Goal: Task Accomplishment & Management: Complete application form

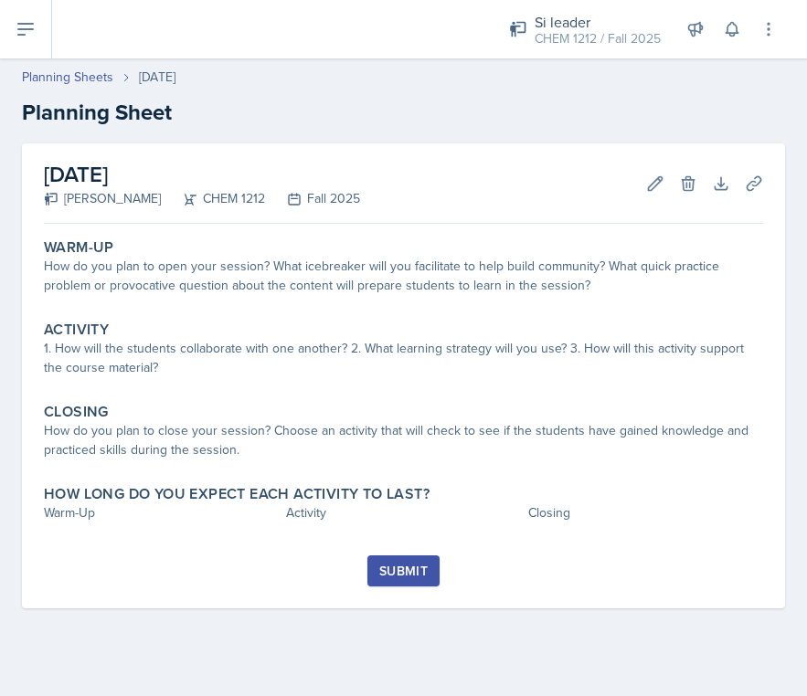
click at [561, 311] on div "Warm-Up How do you plan to open your session? What icebreaker will you facilita…" at bounding box center [403, 393] width 719 height 324
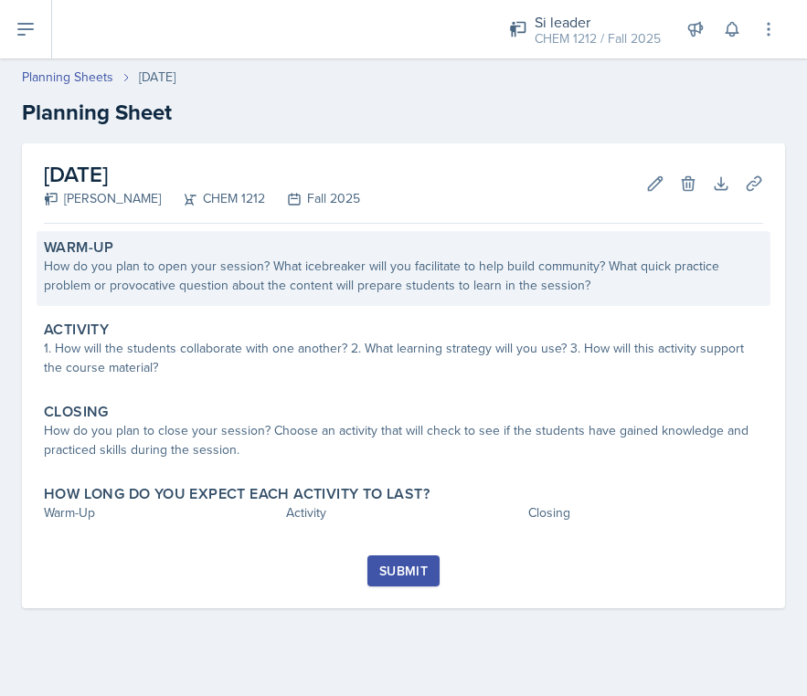
click at [560, 261] on div "How do you plan to open your session? What icebreaker will you facilitate to he…" at bounding box center [403, 276] width 719 height 38
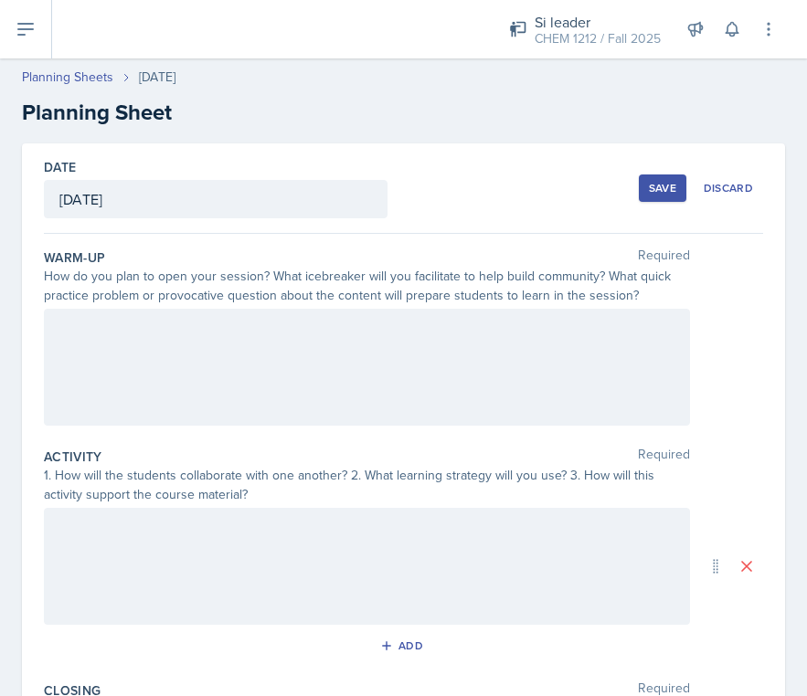
click at [451, 419] on div at bounding box center [367, 367] width 646 height 117
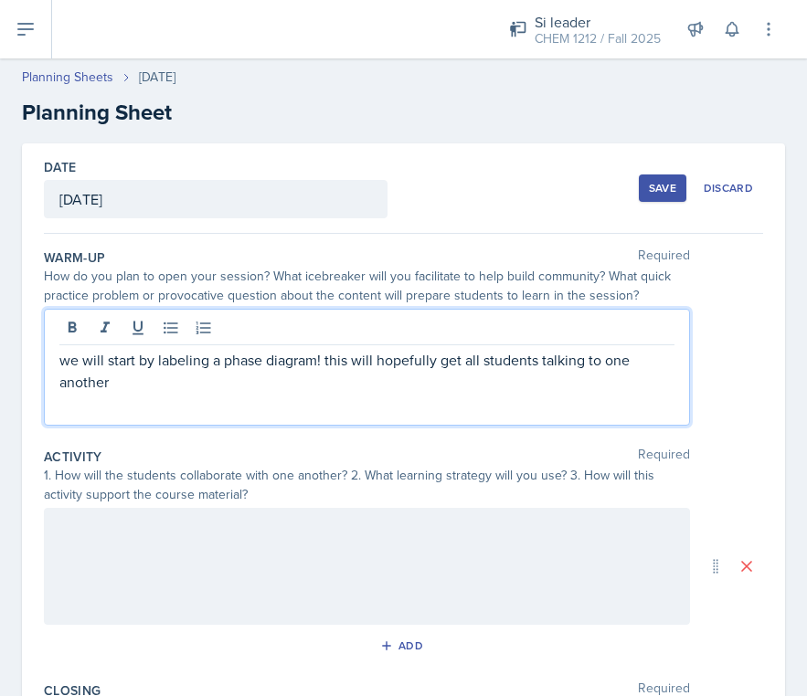
click at [352, 559] on div at bounding box center [367, 566] width 646 height 117
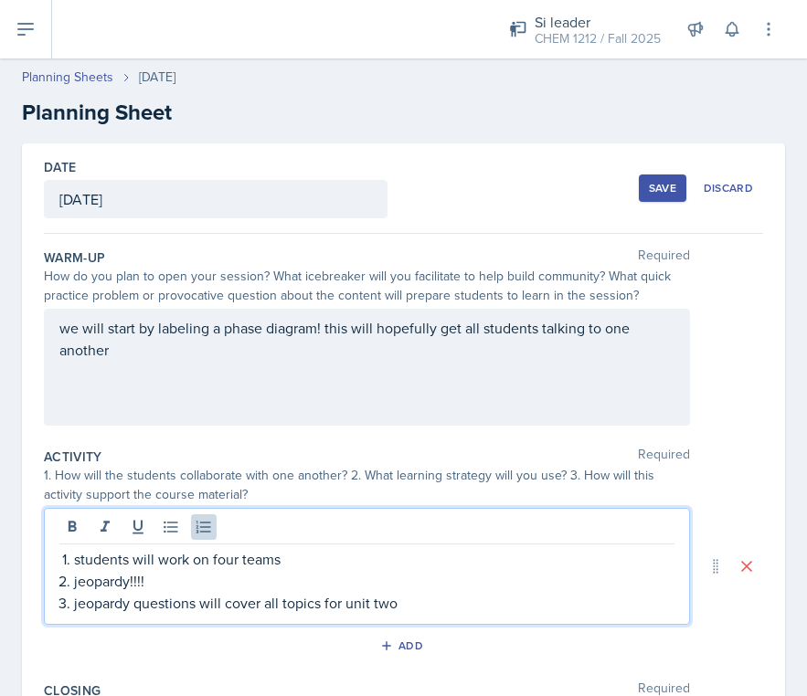
click at [385, 554] on p "students will work on four teams" at bounding box center [374, 559] width 600 height 22
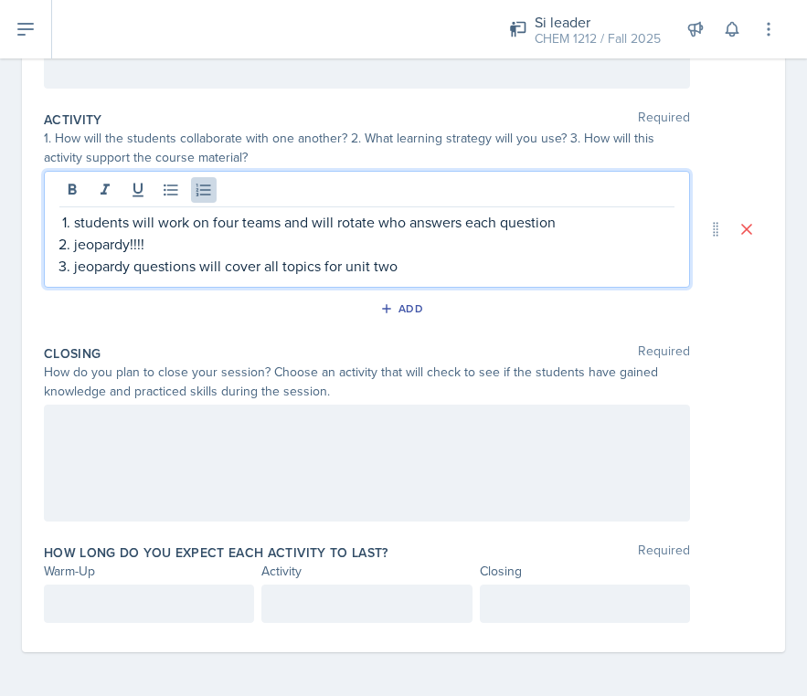
click at [341, 461] on div at bounding box center [367, 463] width 646 height 117
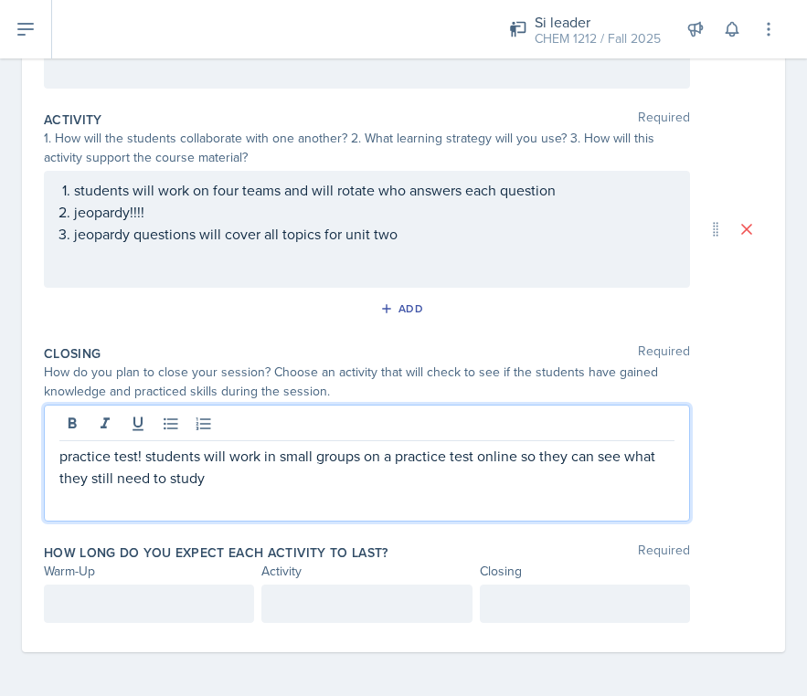
click at [227, 611] on p at bounding box center [148, 604] width 179 height 22
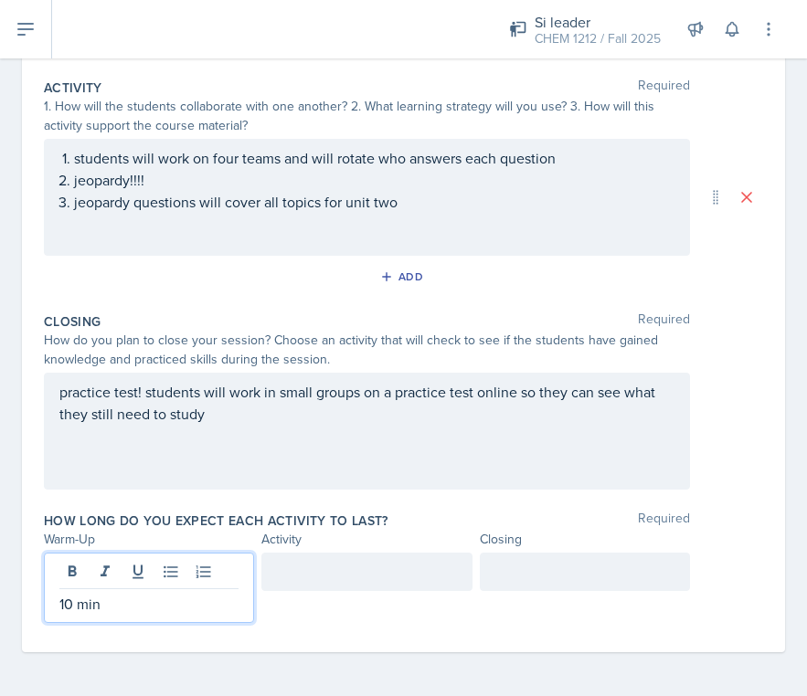
click at [378, 566] on div at bounding box center [366, 572] width 210 height 38
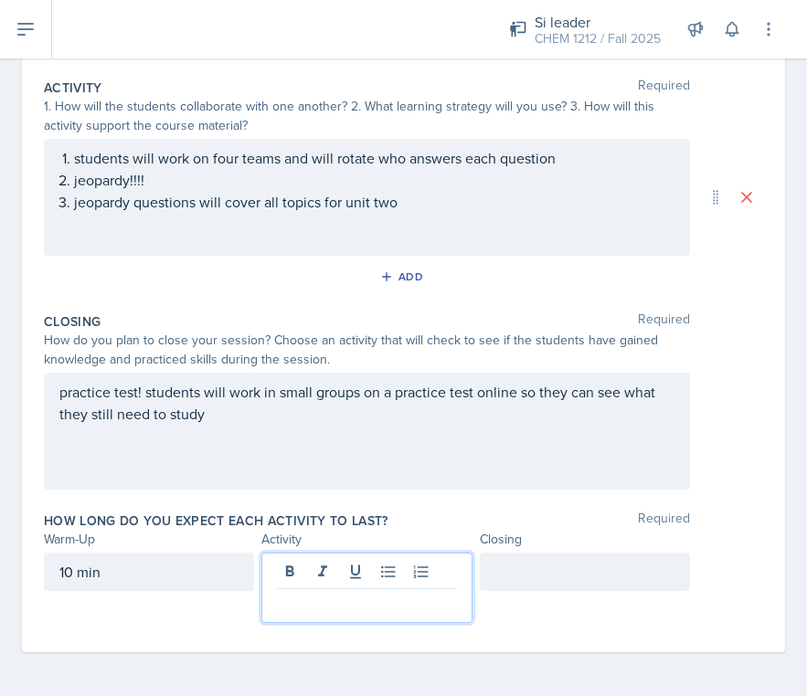
click at [561, 572] on div at bounding box center [585, 572] width 210 height 38
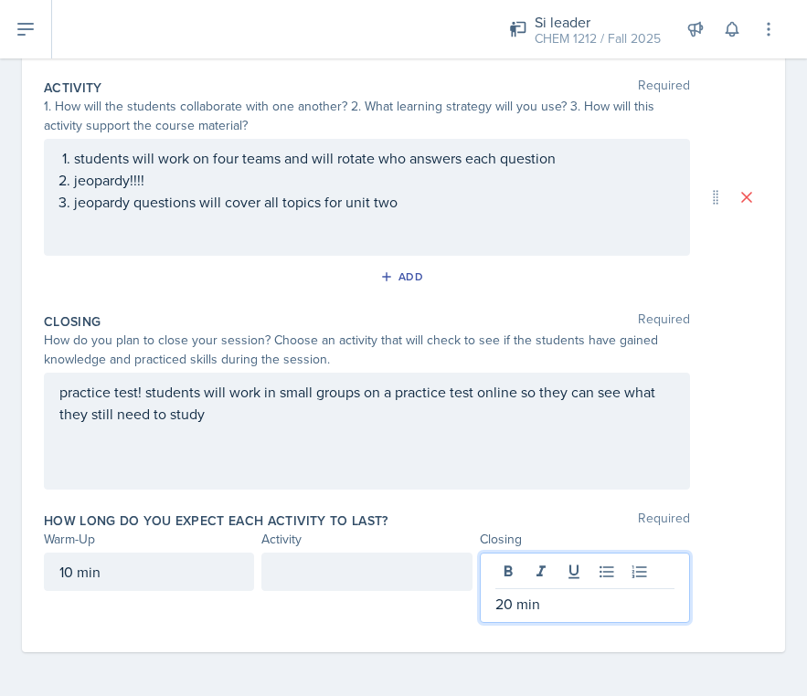
click at [438, 593] on div at bounding box center [366, 588] width 210 height 70
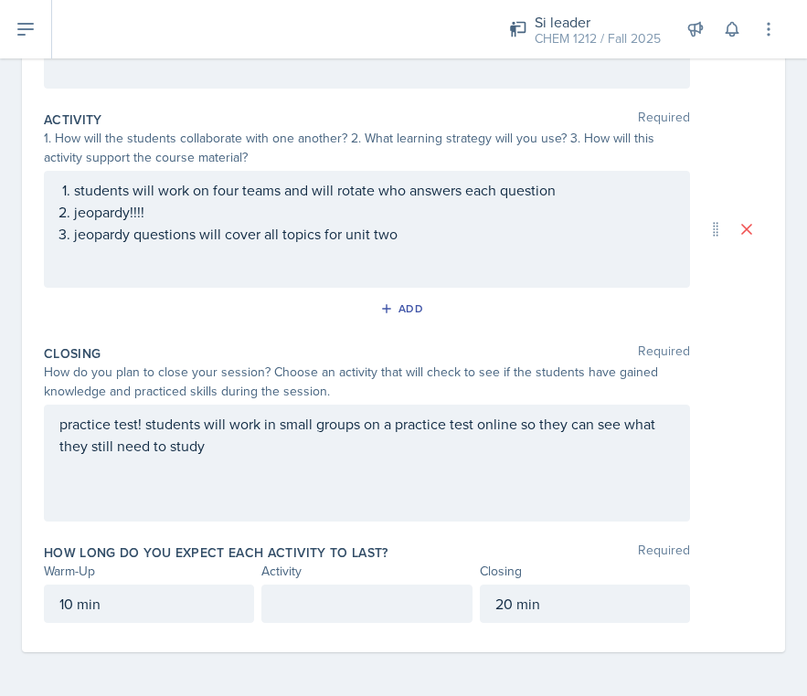
click at [415, 612] on p at bounding box center [366, 604] width 179 height 22
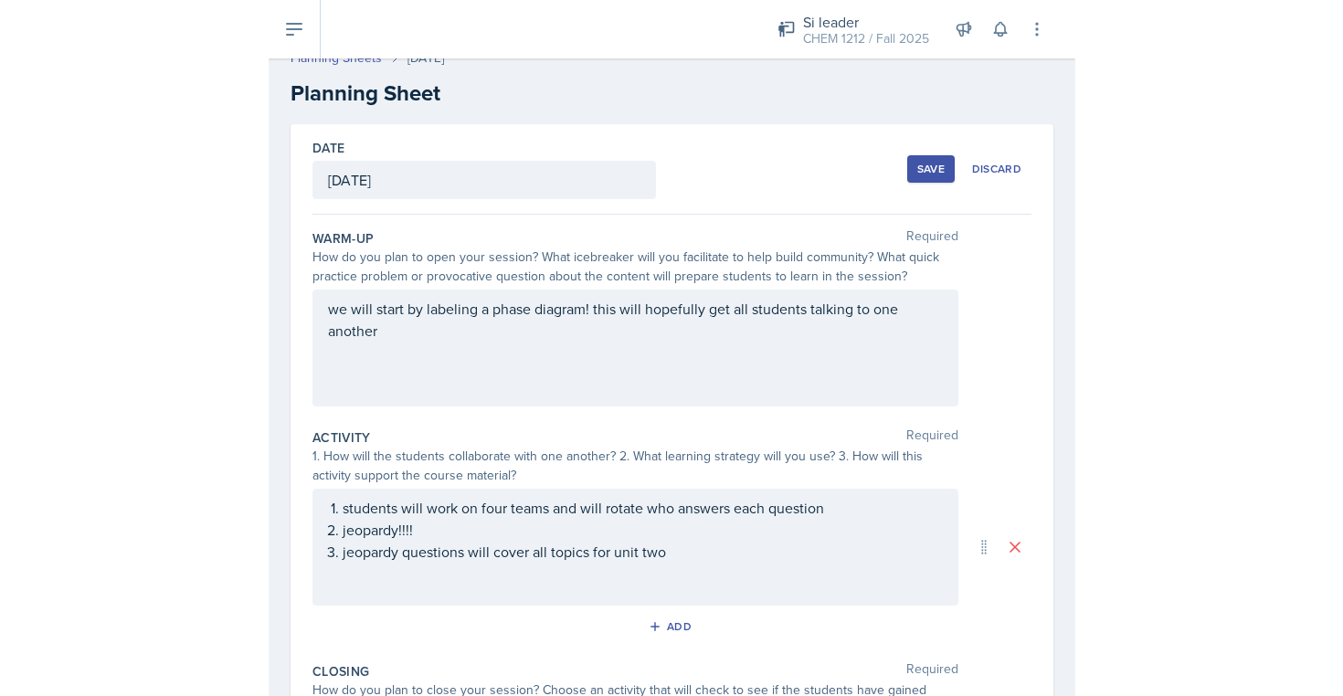
scroll to position [0, 0]
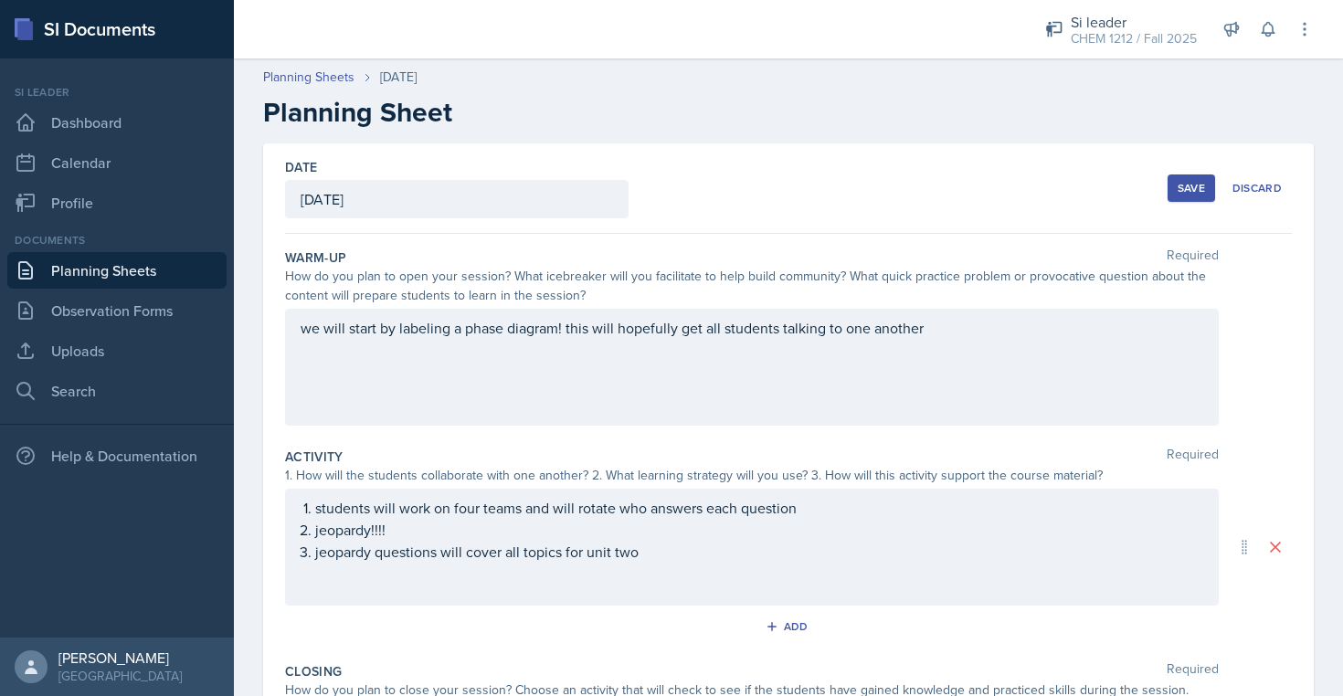
click at [806, 182] on div "Save" at bounding box center [1190, 188] width 27 height 15
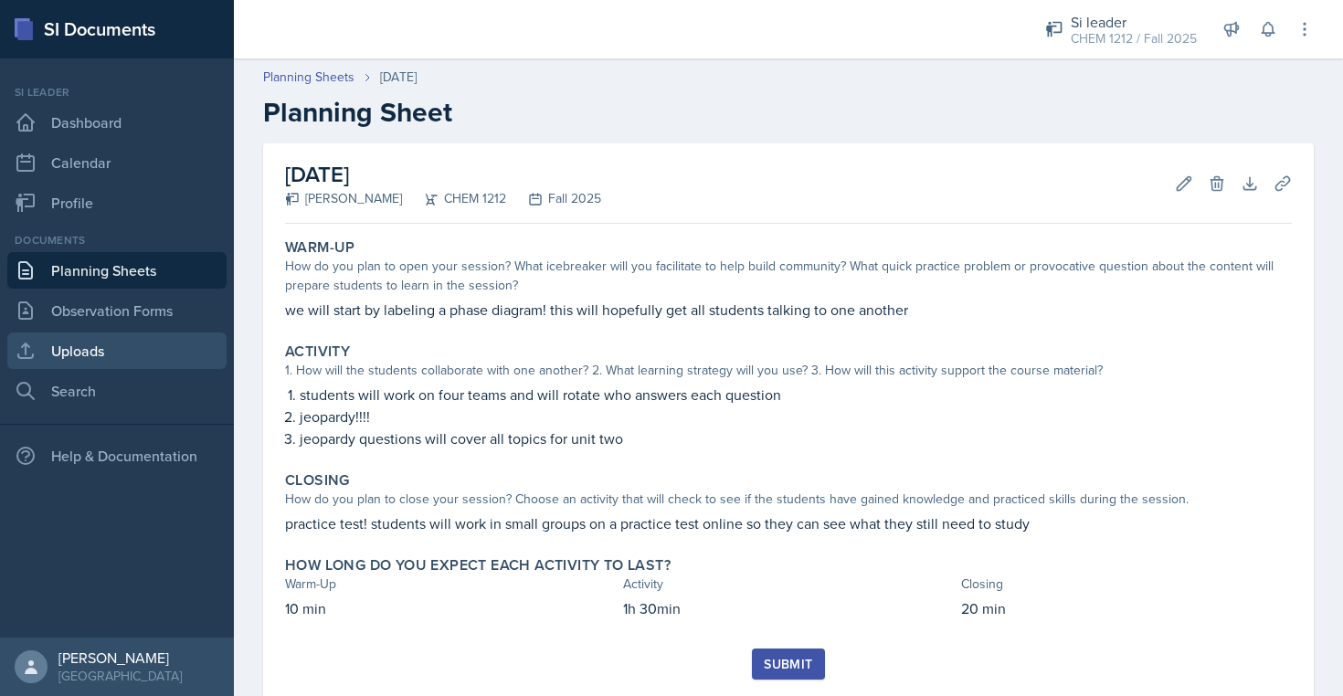
click at [108, 354] on link "Uploads" at bounding box center [116, 351] width 219 height 37
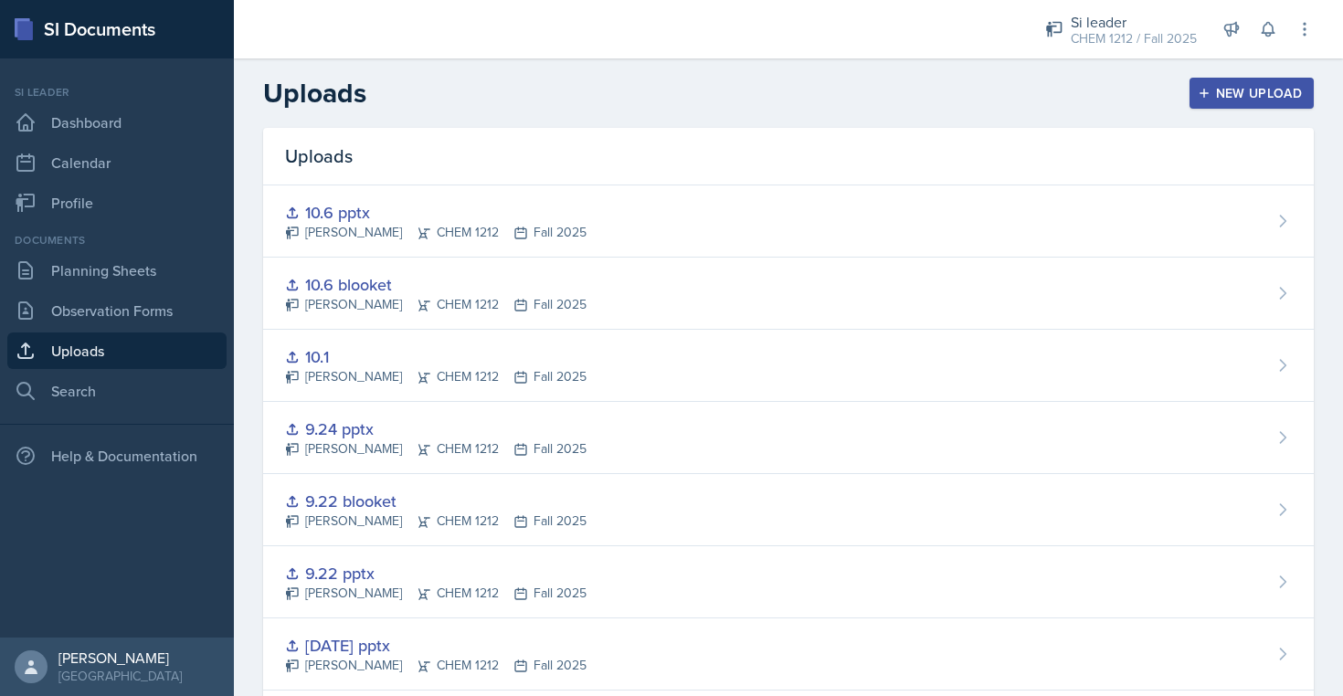
click at [806, 88] on div "New Upload" at bounding box center [1251, 93] width 101 height 15
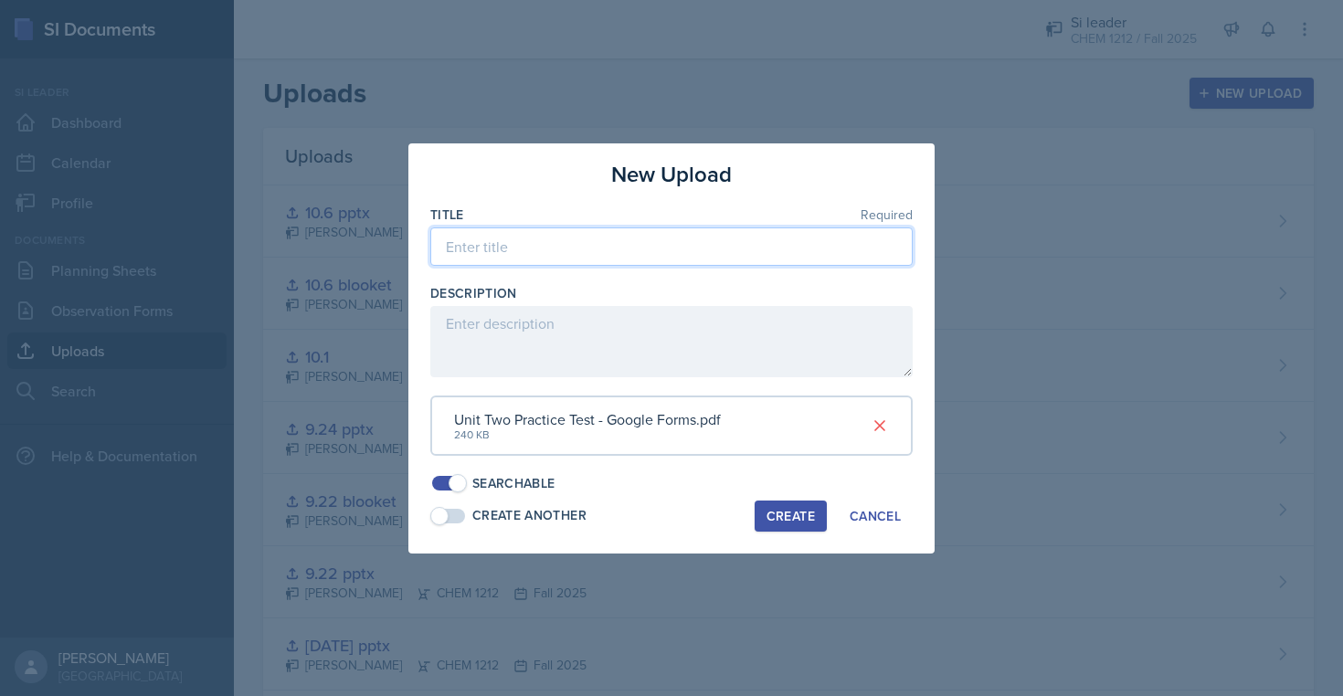
click at [628, 249] on input at bounding box center [671, 246] width 482 height 38
type input "Unit 2 practice test"
click at [786, 497] on div "New Upload Title Required Unit 2 practice test Description Unit Two Practice Te…" at bounding box center [671, 348] width 526 height 410
click at [790, 505] on button "Create" at bounding box center [791, 516] width 72 height 31
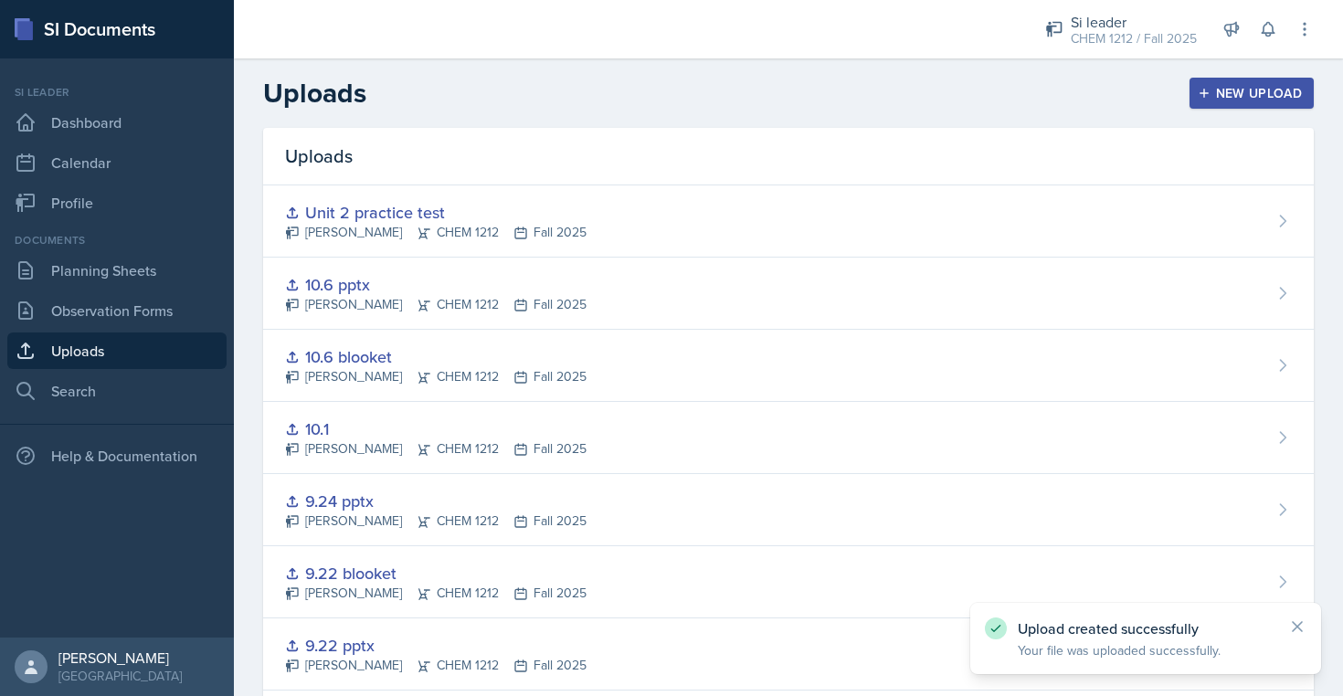
click at [806, 98] on div "New Upload" at bounding box center [1251, 93] width 101 height 15
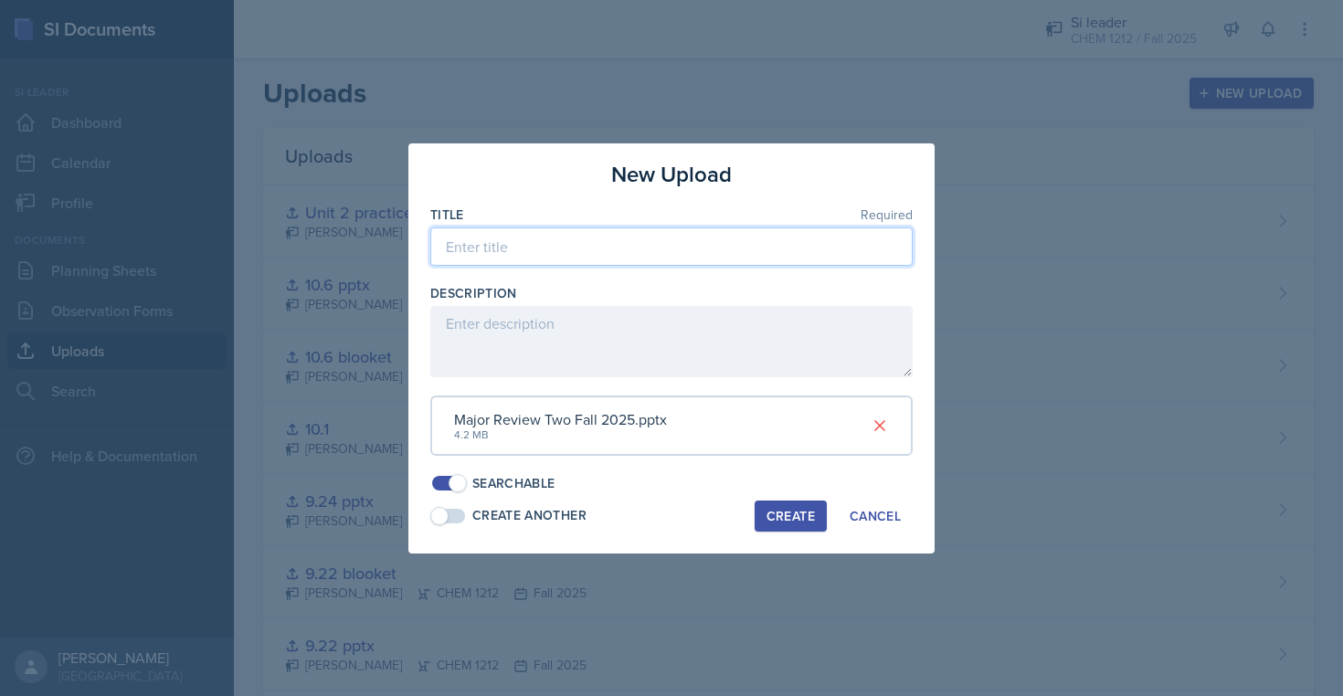
click at [665, 248] on input at bounding box center [671, 246] width 482 height 38
type input "major review 2"
click at [793, 523] on div "Create" at bounding box center [790, 516] width 48 height 15
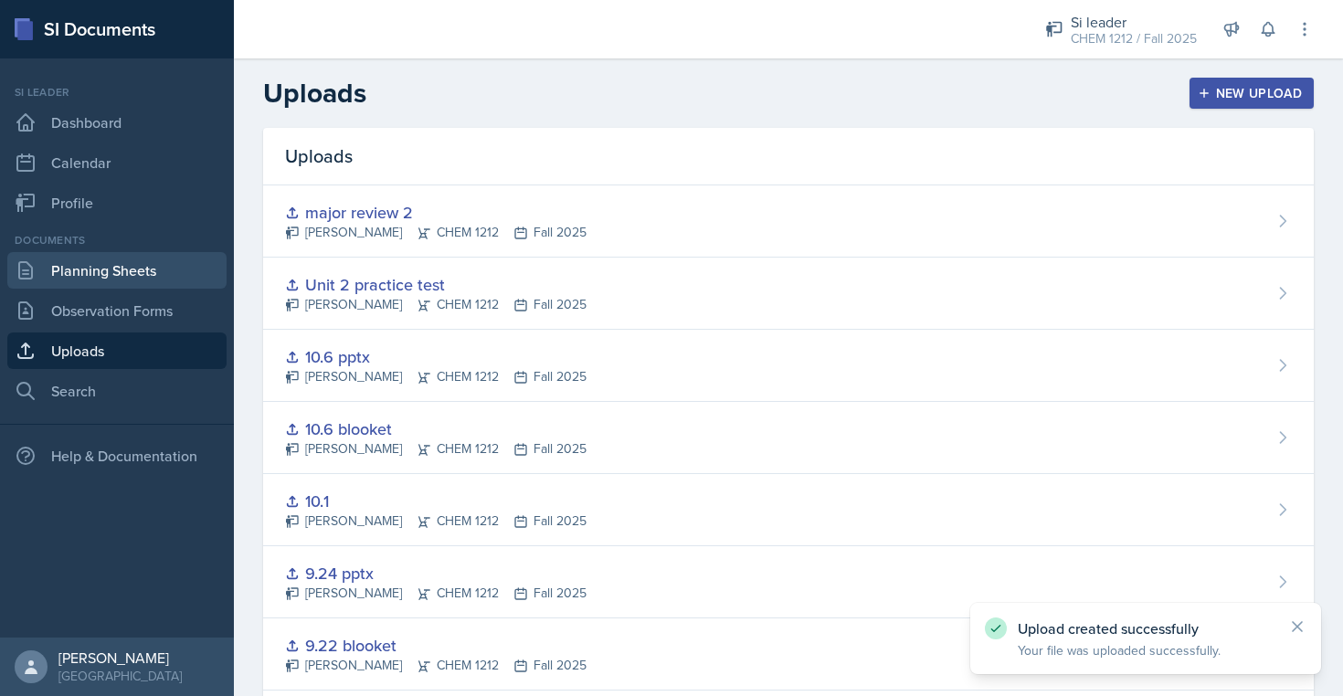
click at [149, 271] on link "Planning Sheets" at bounding box center [116, 270] width 219 height 37
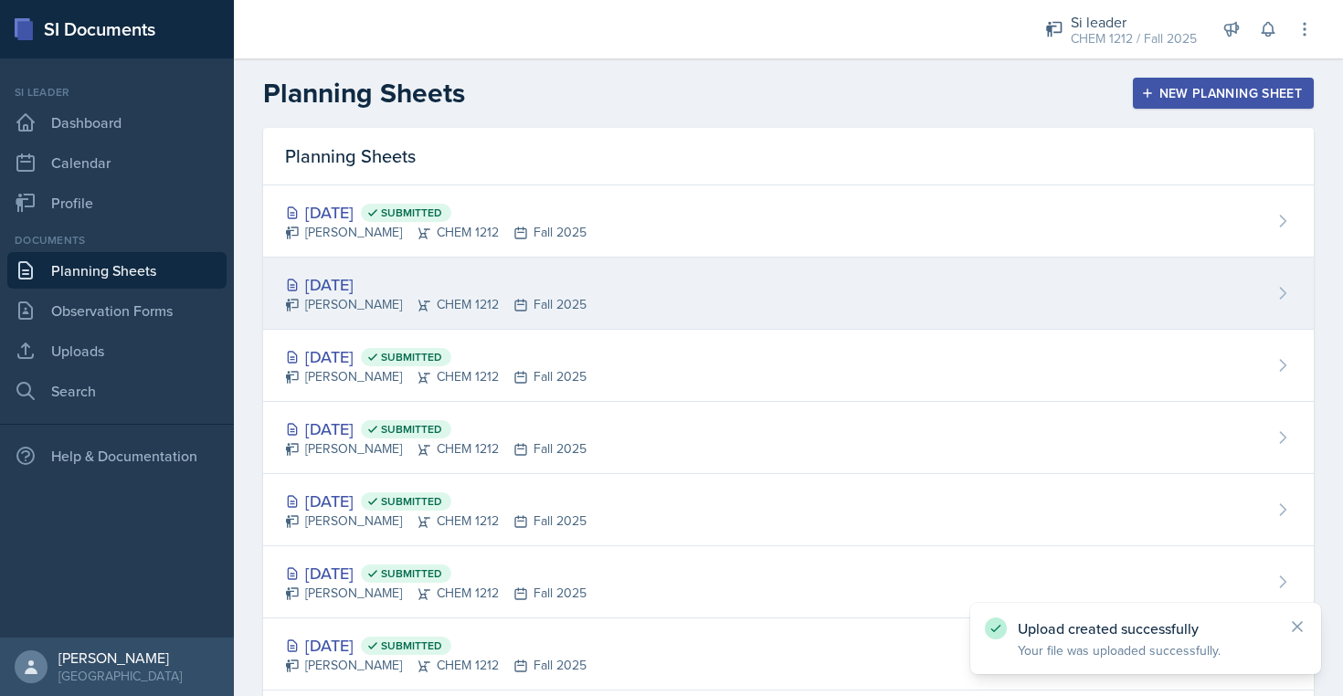
click at [518, 300] on div "[PERSON_NAME] CHEM 1212 Fall 2025" at bounding box center [435, 304] width 301 height 19
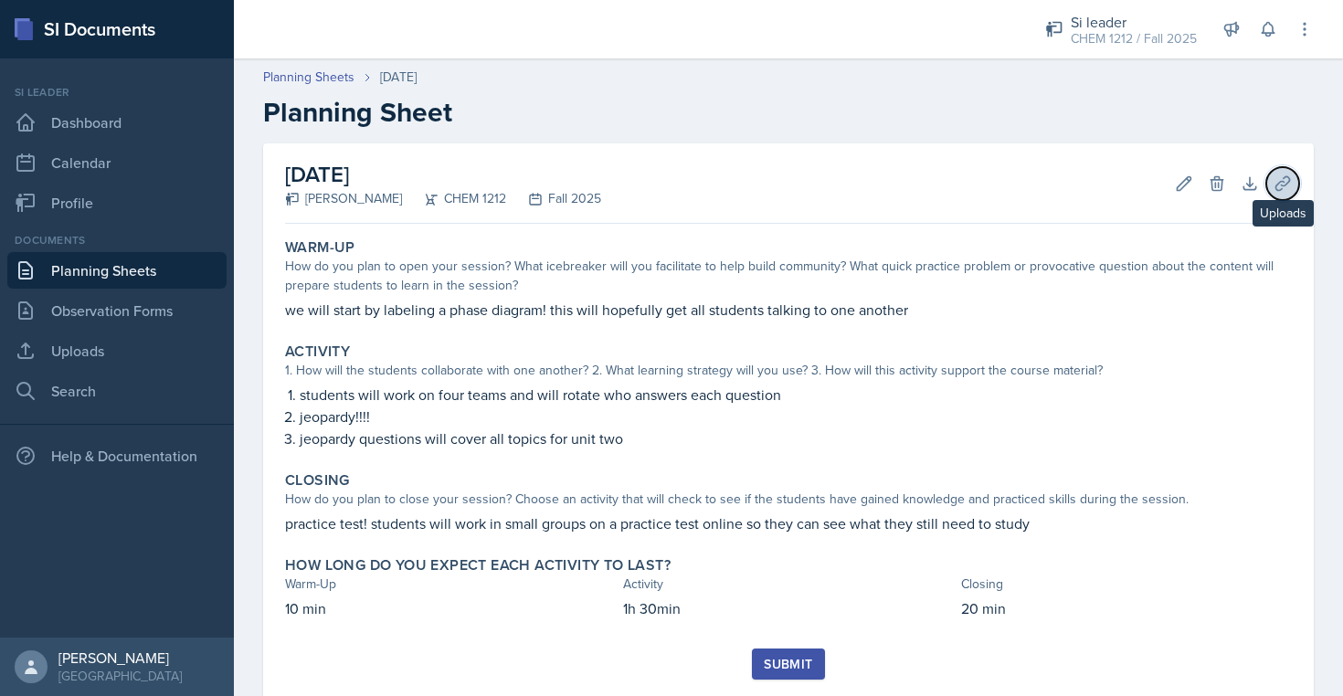
click at [806, 175] on icon at bounding box center [1282, 183] width 18 height 18
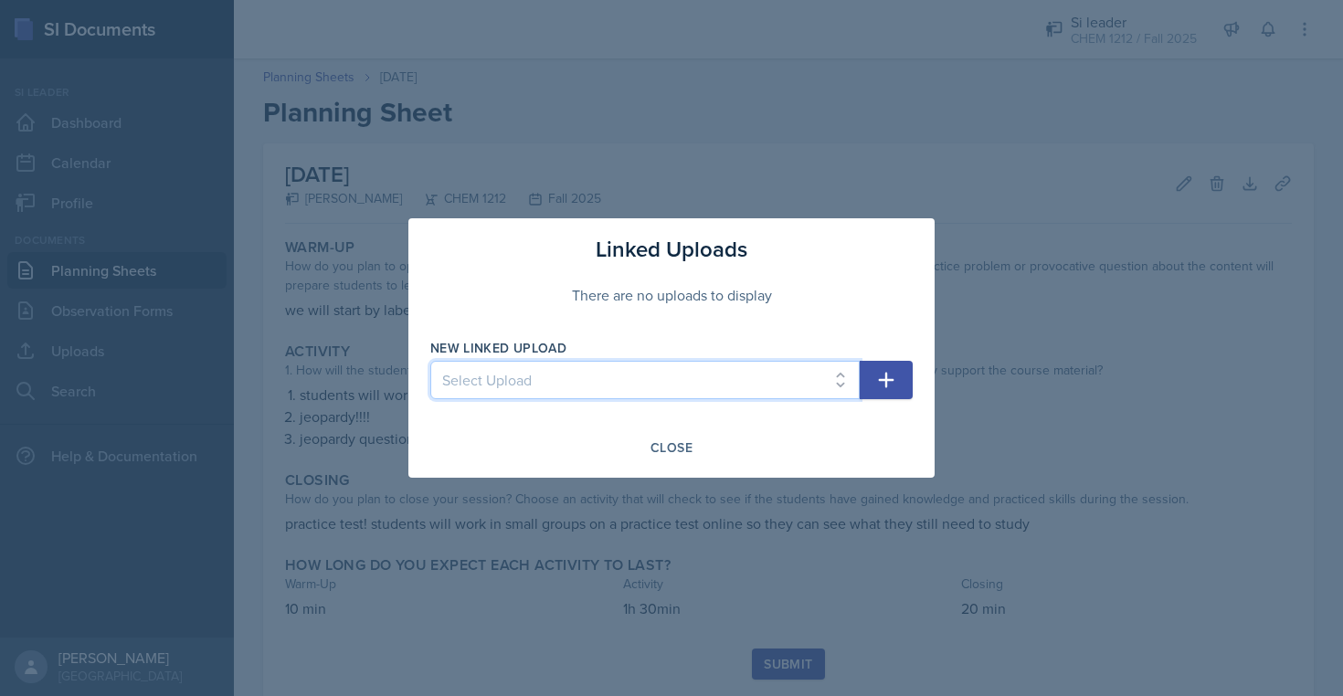
click at [685, 393] on select "Select Upload [DATE] ppt [DATE] relay qs [DATE] ppt [DATE] Unit One (9.8) Kahoo…" at bounding box center [644, 380] width 429 height 38
select select "8a6da856-a96f-49da-a9a0-9d8cf26c72da"
click at [806, 363] on button "button" at bounding box center [886, 380] width 53 height 38
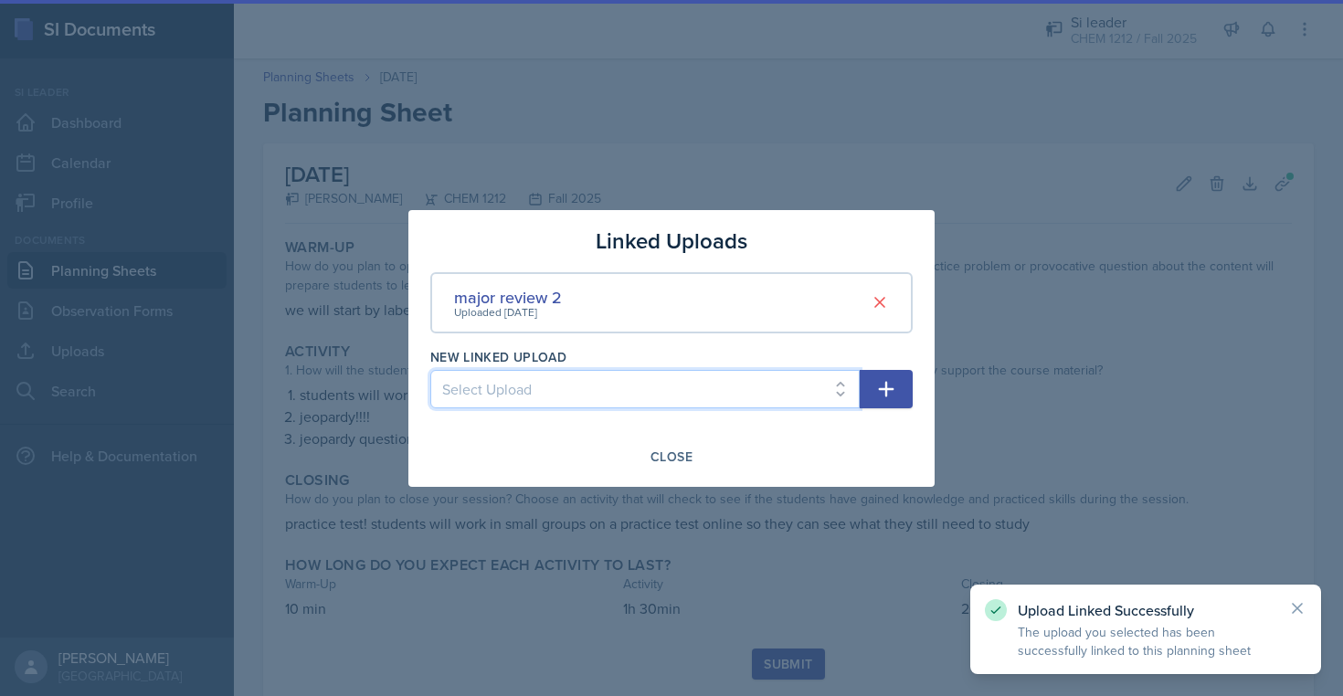
click at [742, 376] on select "Select Upload [DATE] ppt [DATE] relay qs [DATE] ppt [DATE] Unit One (9.8) Kahoo…" at bounding box center [644, 389] width 429 height 38
click at [586, 384] on select "Select Upload [DATE] ppt [DATE] relay qs [DATE] ppt [DATE] Unit One (9.8) Kahoo…" at bounding box center [644, 389] width 429 height 38
select select "054e7752-3f56-45a5-9ed4-edaa4dc1264f"
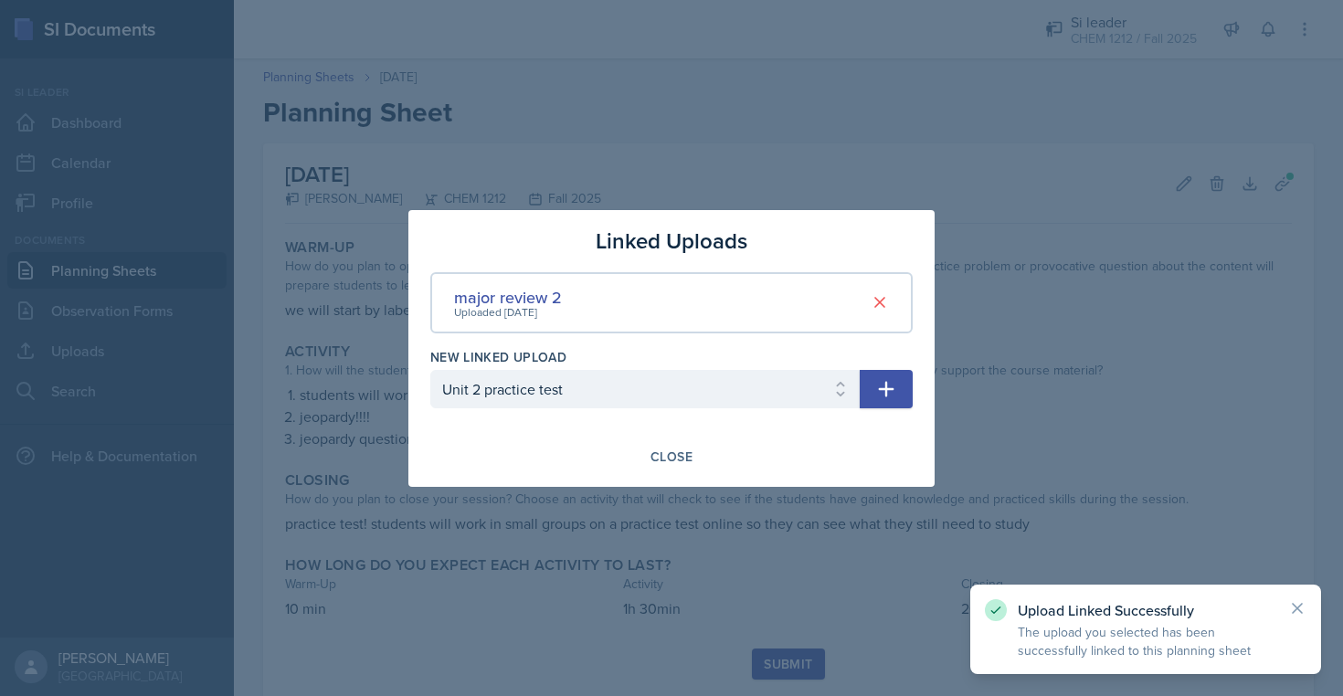
click at [806, 371] on button "button" at bounding box center [886, 389] width 53 height 38
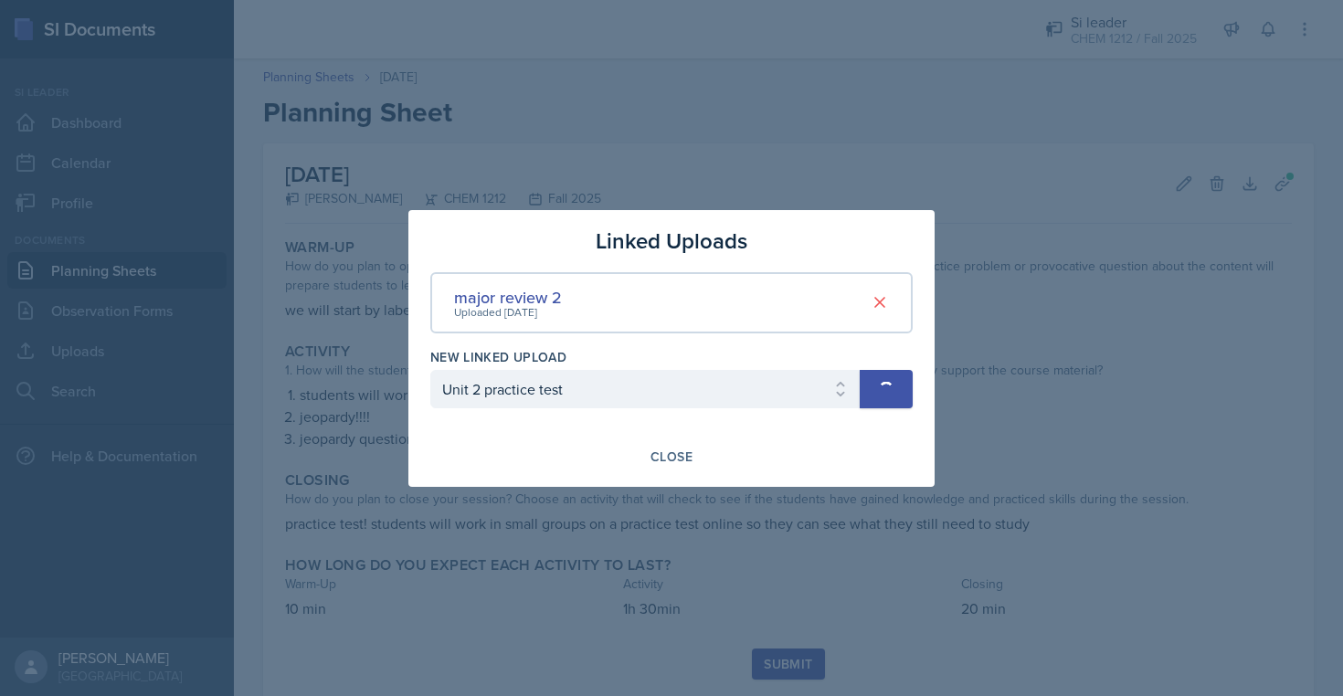
select select
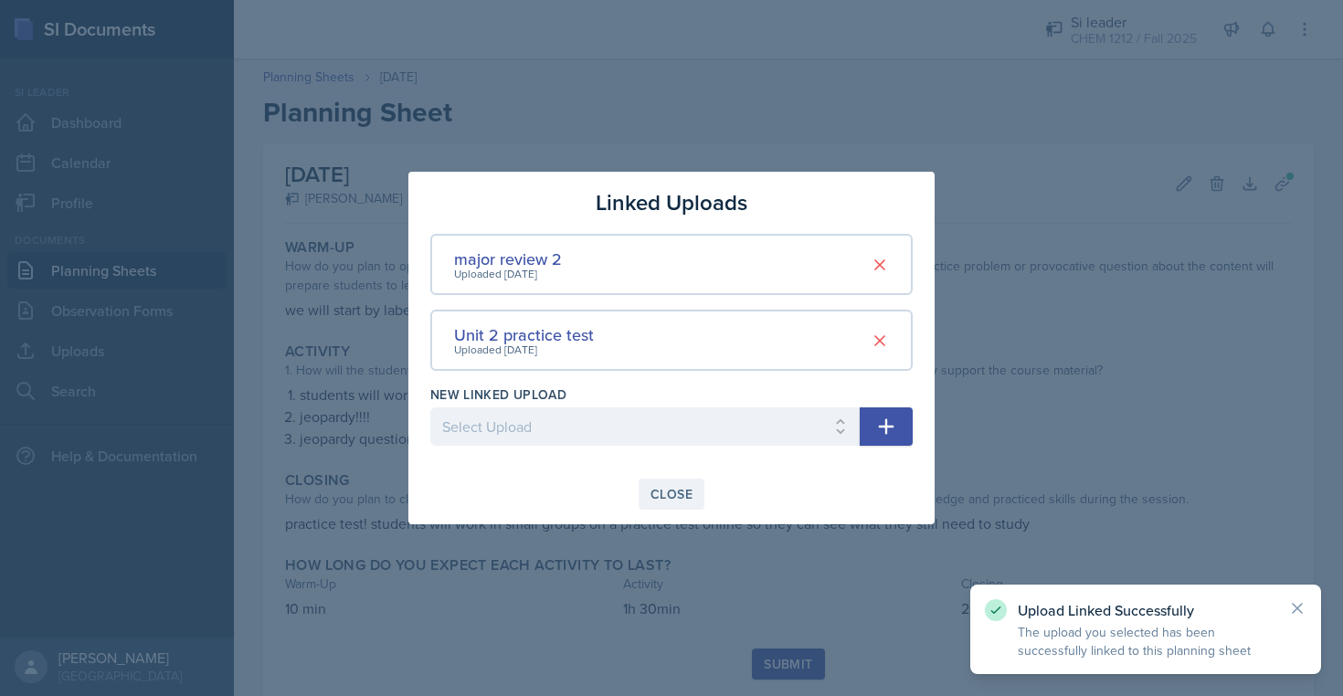
click at [677, 487] on div "Close" at bounding box center [671, 494] width 42 height 15
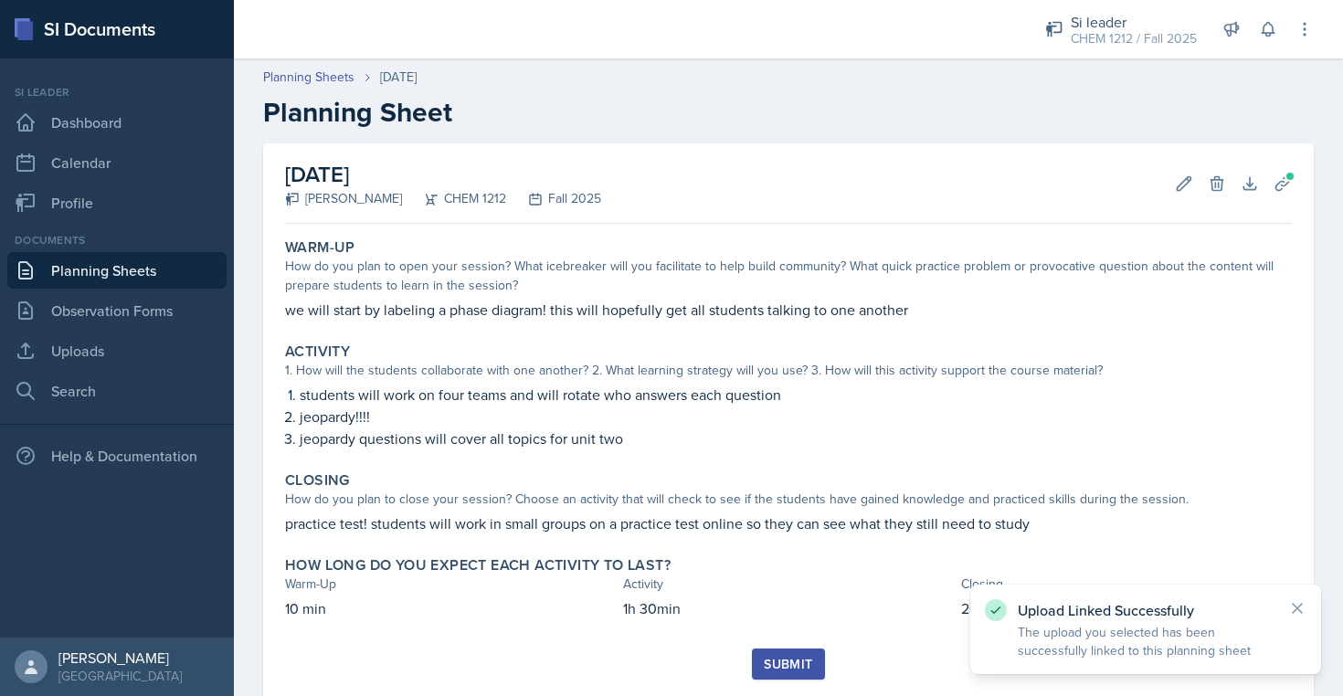
click at [805, 661] on div "Submit" at bounding box center [788, 664] width 48 height 15
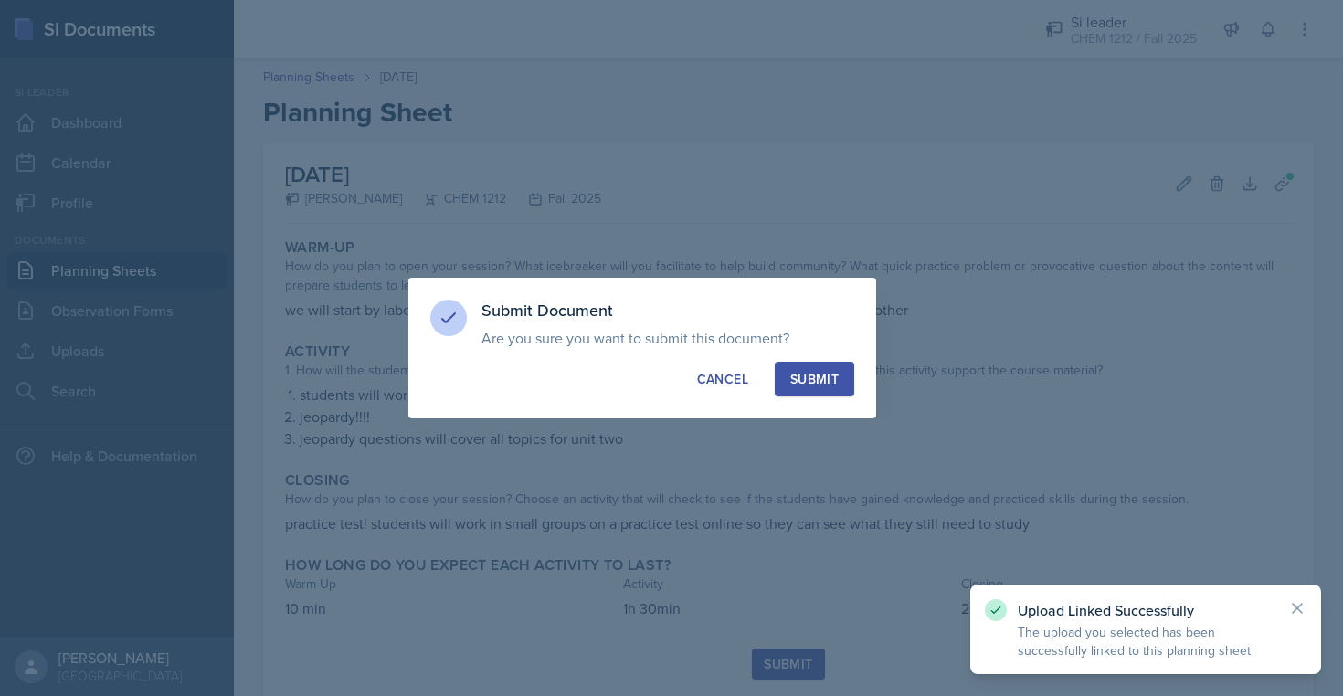
click at [806, 365] on button "Submit" at bounding box center [814, 379] width 79 height 35
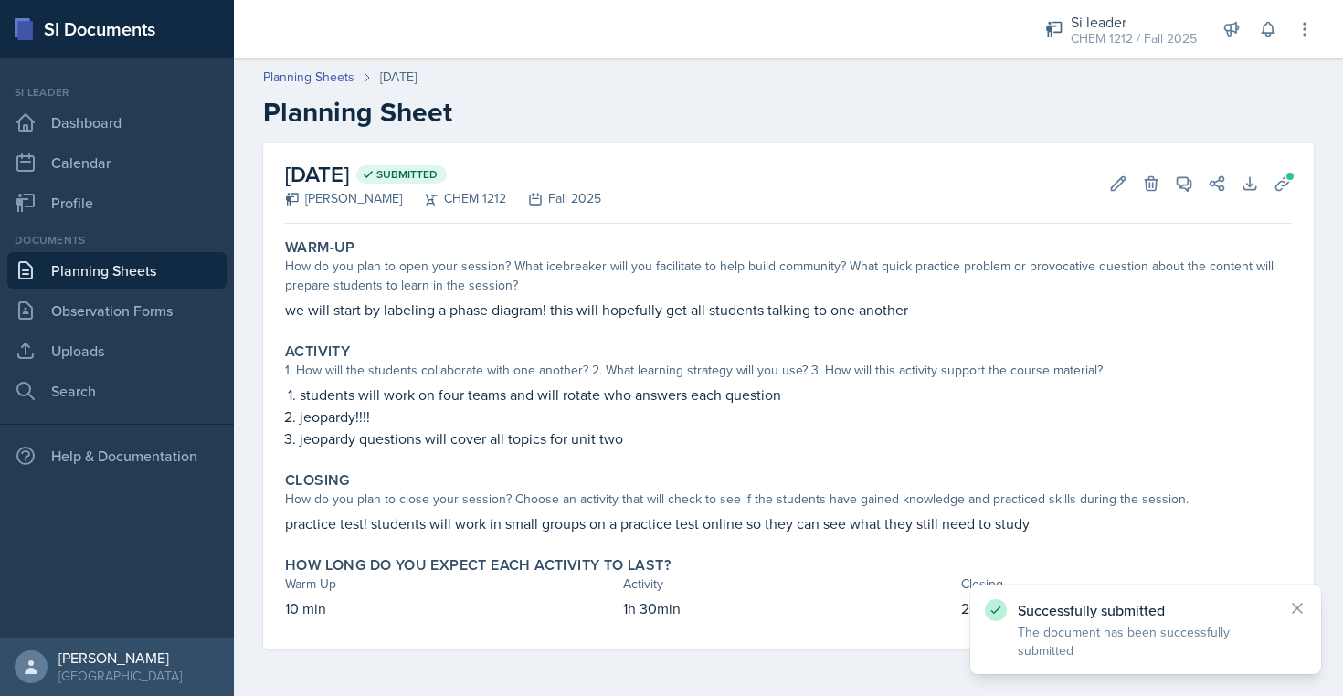
click at [198, 263] on link "Planning Sheets" at bounding box center [116, 270] width 219 height 37
